Goal: Task Accomplishment & Management: Manage account settings

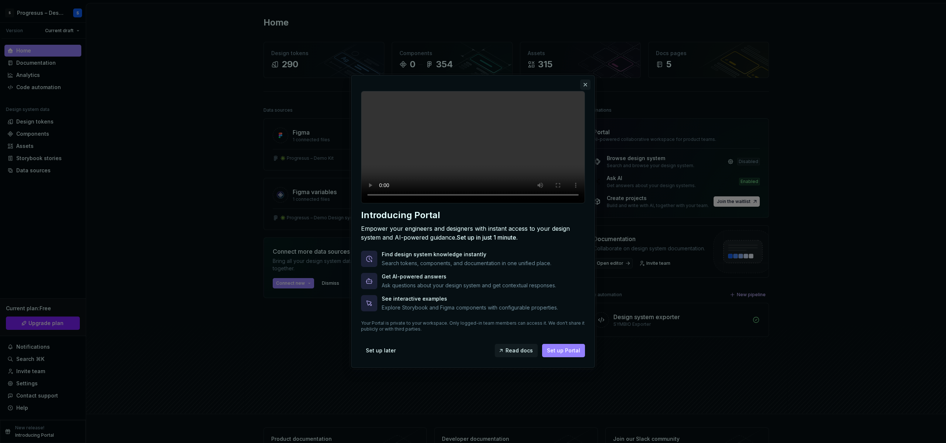
click at [586, 79] on button "button" at bounding box center [585, 84] width 10 height 10
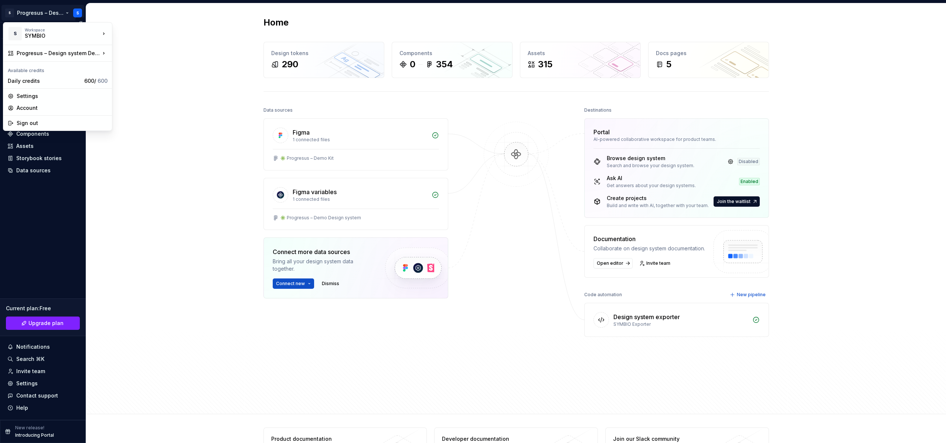
click at [48, 10] on html "S Progresus – Design system Demo S Version Current draft Home Documentation Ana…" at bounding box center [473, 221] width 946 height 443
click at [43, 118] on div "Sign out" at bounding box center [58, 123] width 106 height 12
